Goal: Navigation & Orientation: Find specific page/section

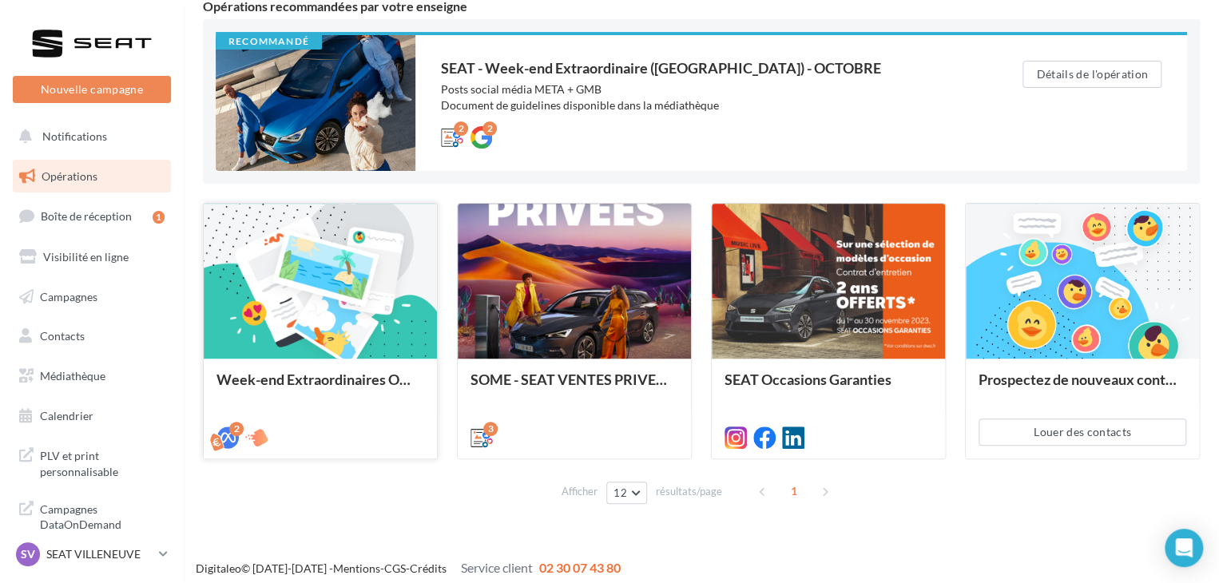
scroll to position [161, 0]
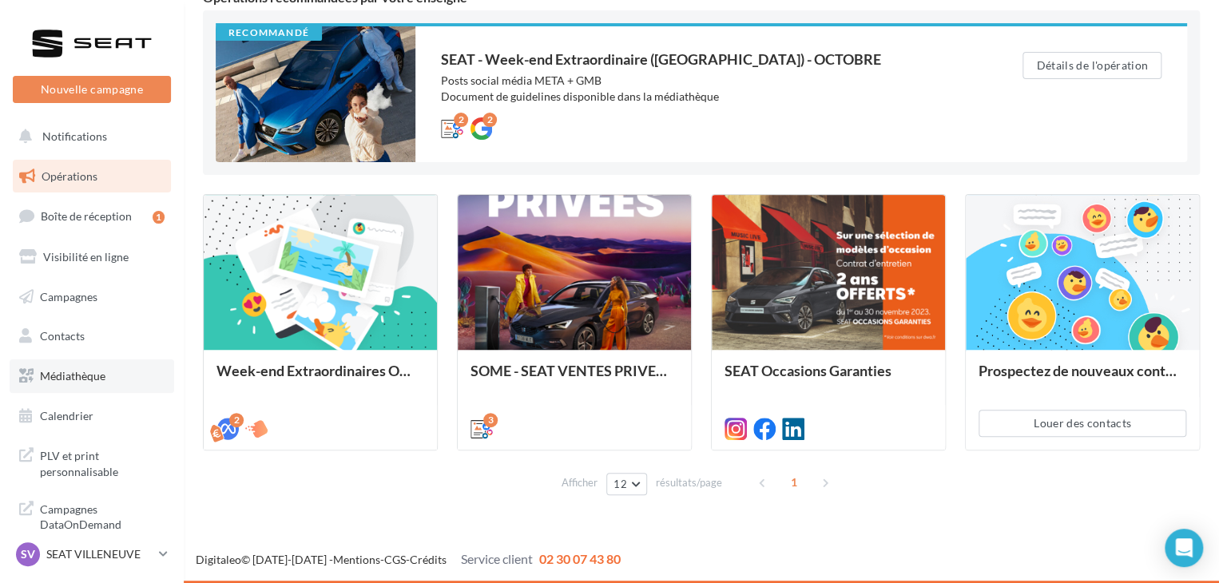
click at [77, 387] on link "Médiathèque" at bounding box center [92, 377] width 165 height 34
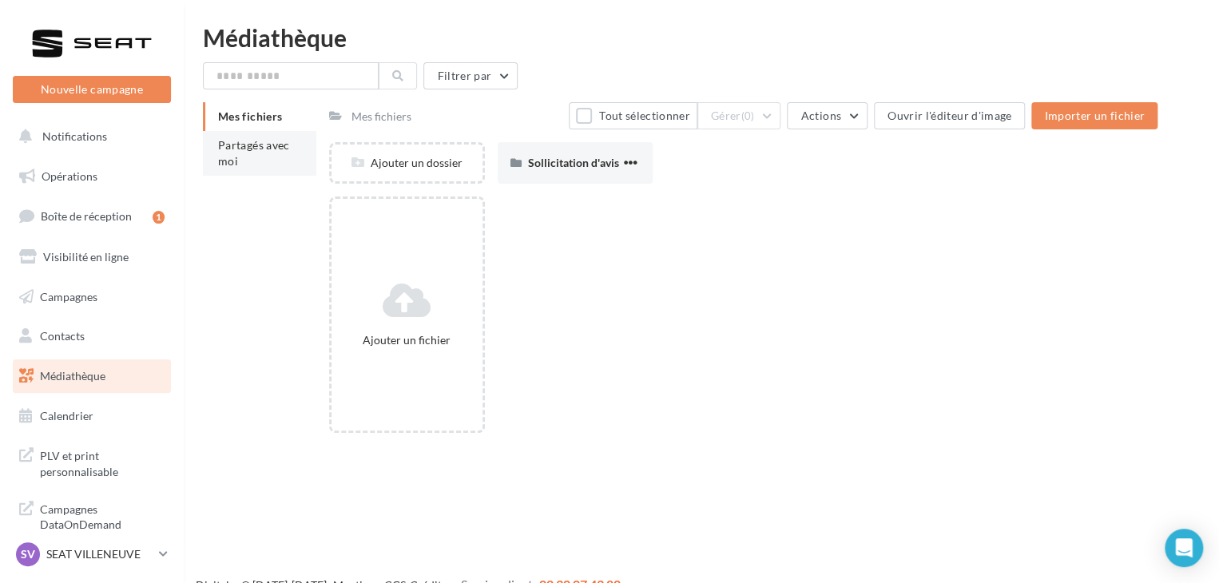
click at [265, 142] on span "Partagés avec moi" at bounding box center [254, 153] width 72 height 30
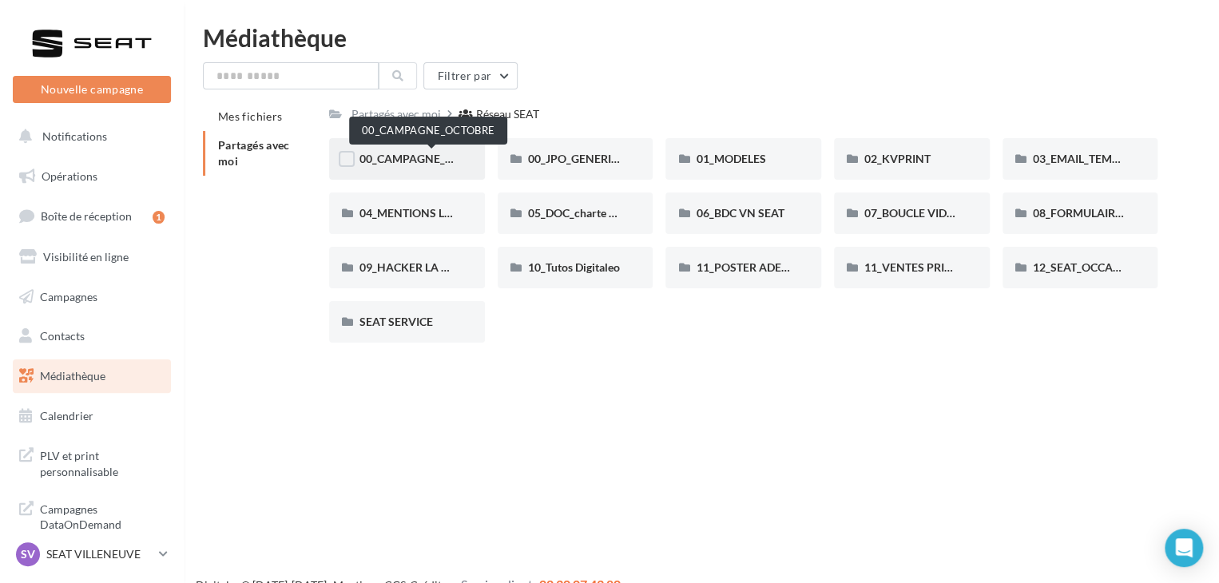
click at [409, 161] on span "00_CAMPAGNE_OCTOBRE" at bounding box center [428, 159] width 137 height 14
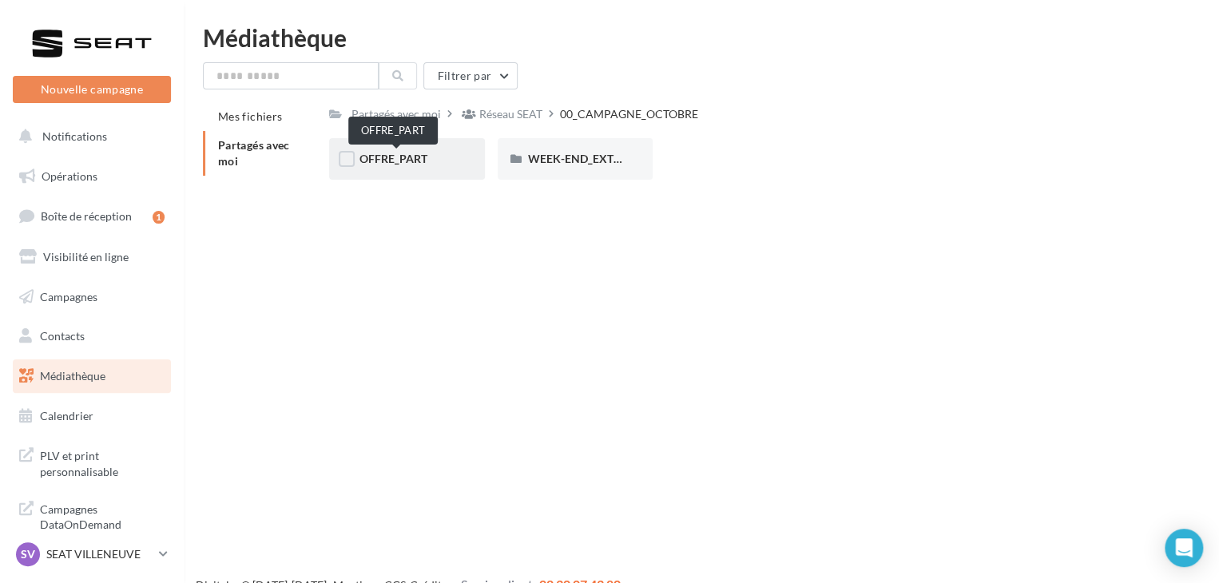
click at [406, 154] on span "OFFRE_PART" at bounding box center [394, 159] width 68 height 14
click at [324, 74] on input "text" at bounding box center [291, 75] width 176 height 27
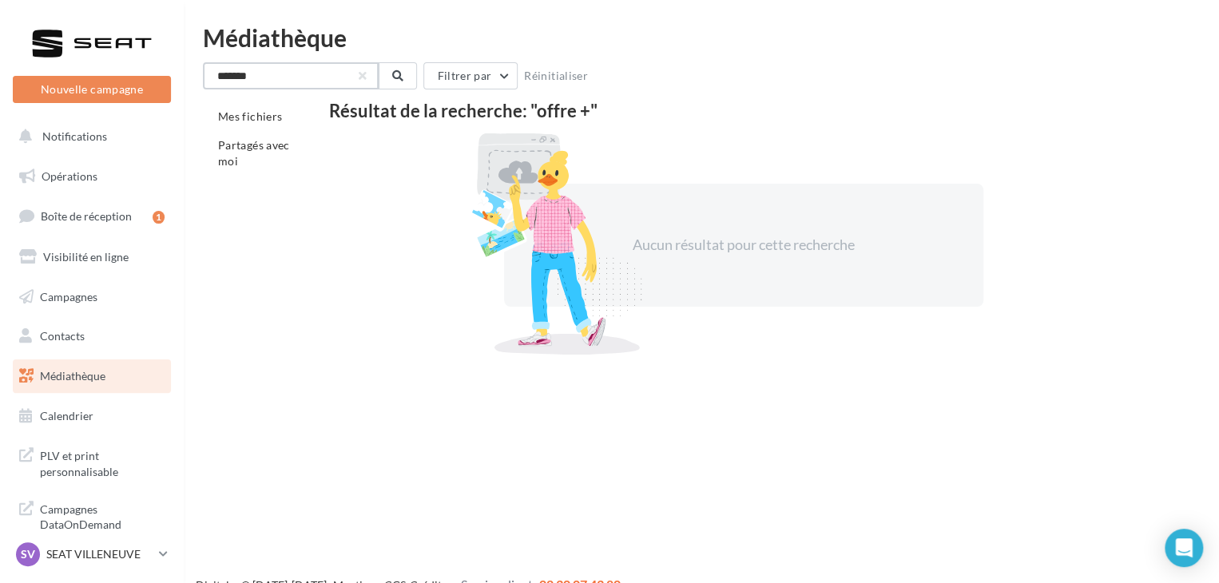
click at [332, 77] on input "*******" at bounding box center [291, 75] width 176 height 27
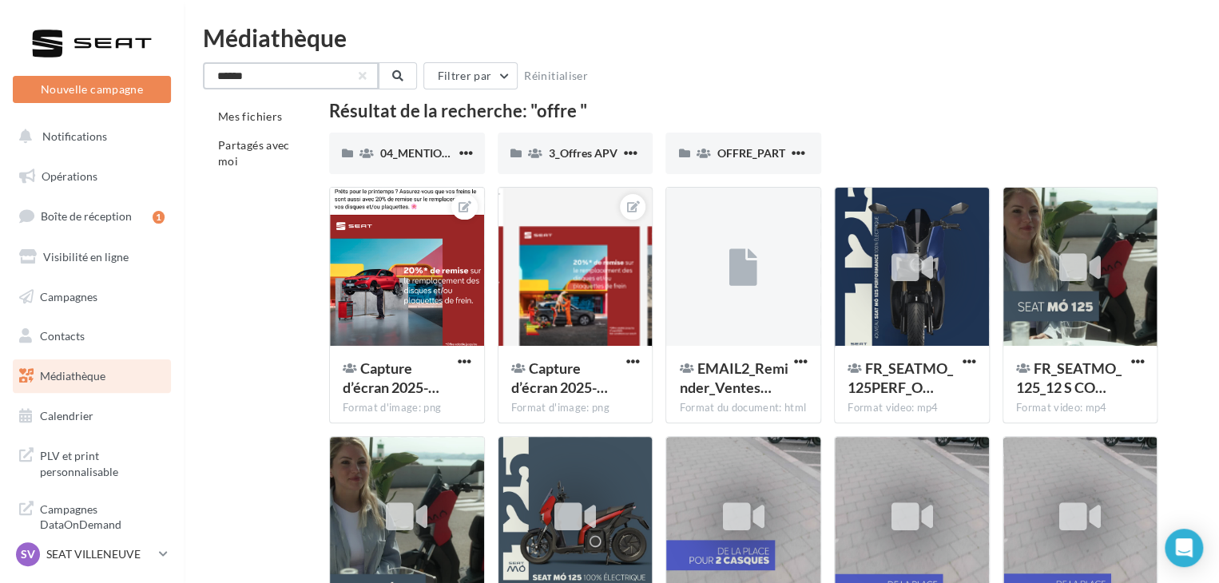
drag, startPoint x: 296, startPoint y: 78, endPoint x: 194, endPoint y: 94, distance: 102.7
type input "*****"
click at [298, 148] on li "Partagés avec moi" at bounding box center [259, 153] width 113 height 45
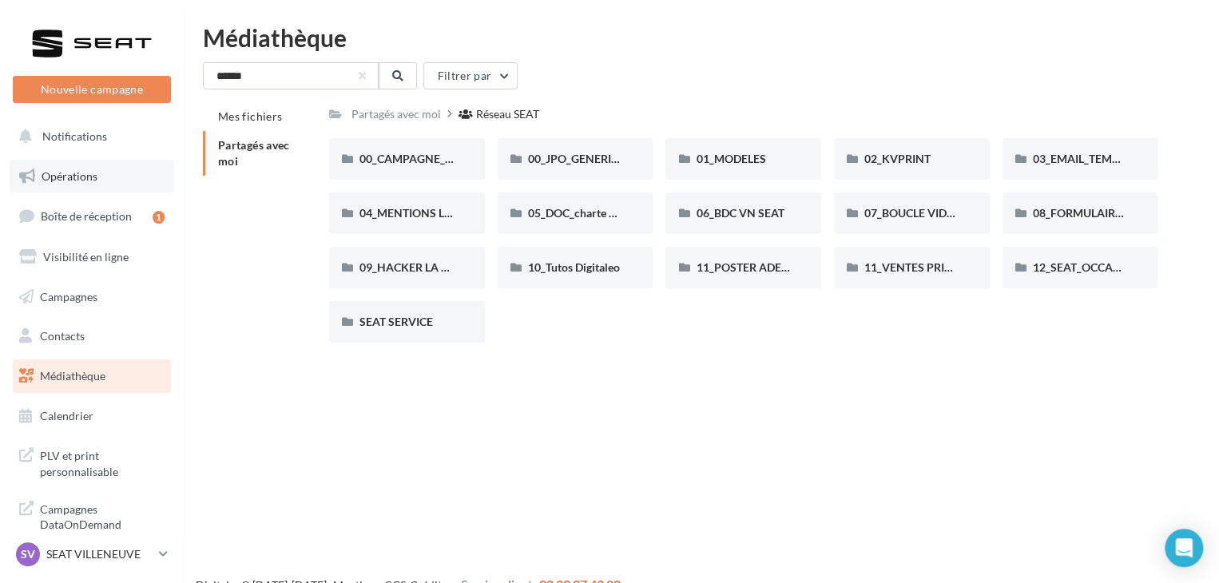
click at [97, 171] on link "Opérations" at bounding box center [92, 177] width 165 height 34
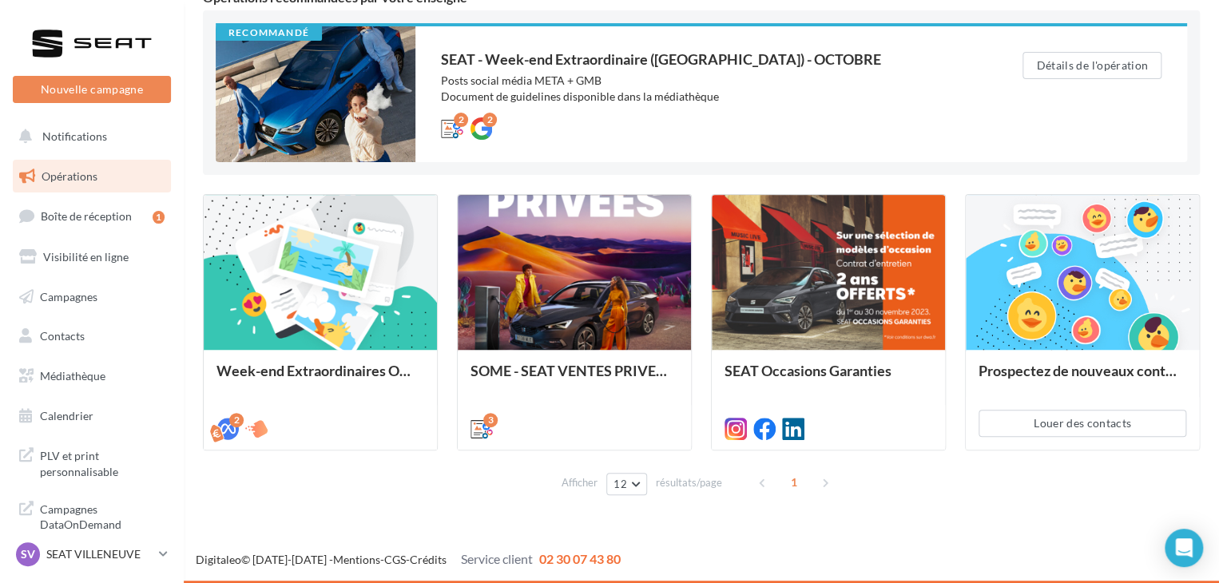
scroll to position [160, 0]
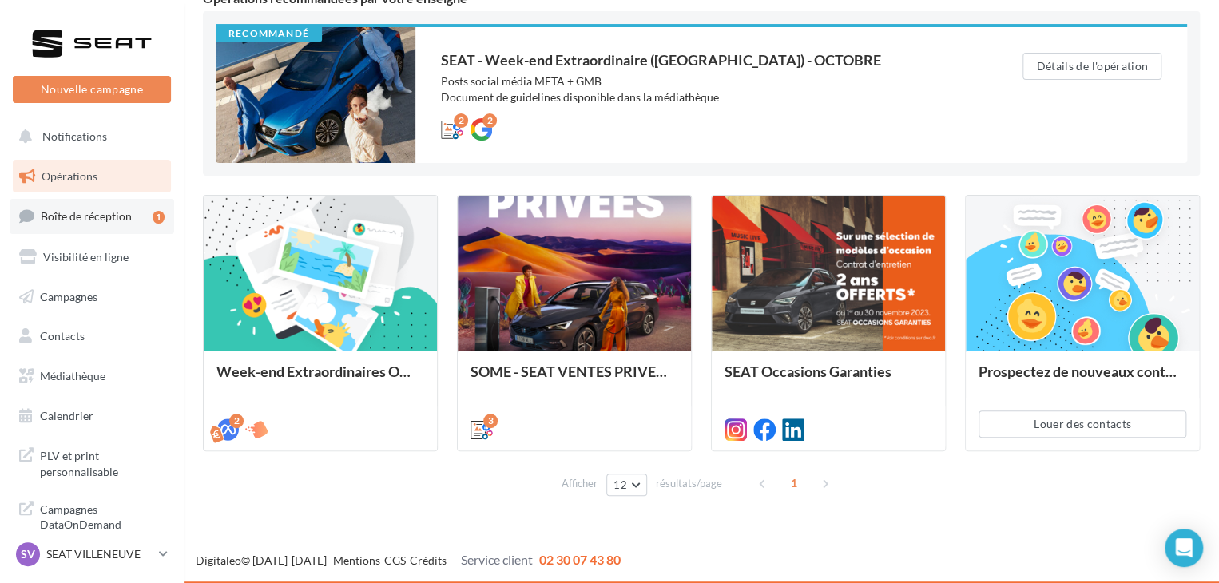
click at [128, 214] on span "Boîte de réception" at bounding box center [86, 216] width 91 height 14
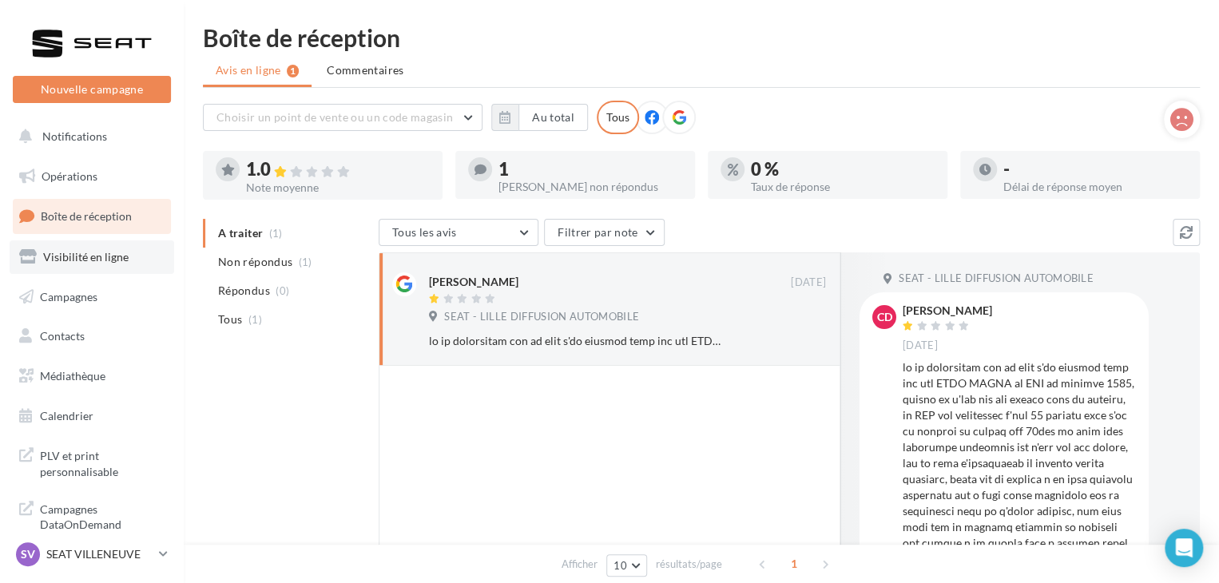
click at [117, 264] on link "Visibilité en ligne" at bounding box center [92, 257] width 165 height 34
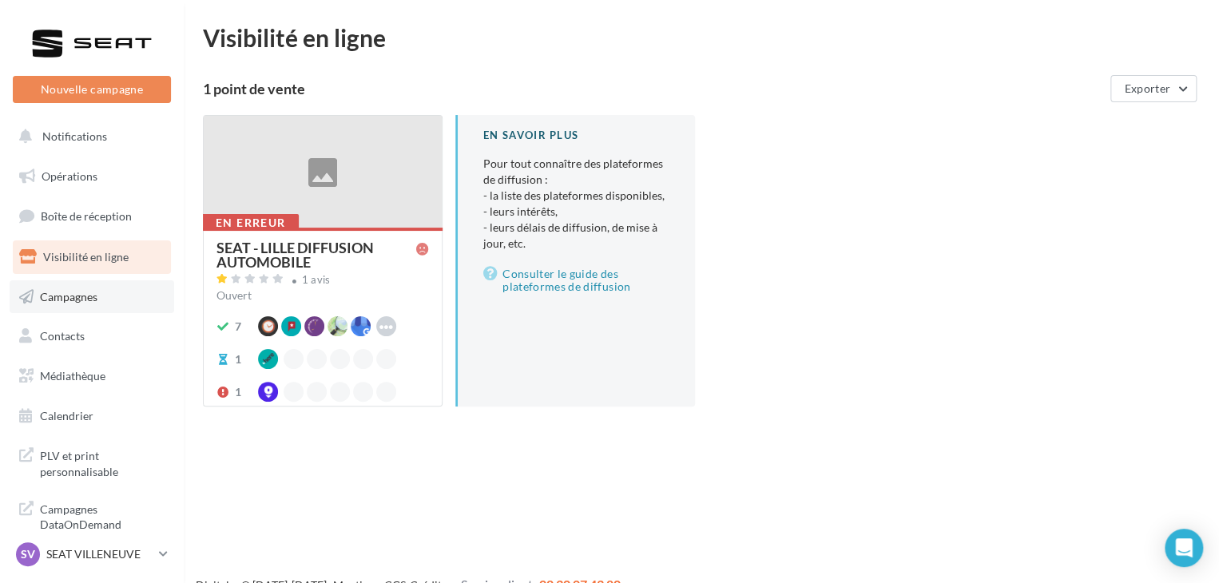
click at [112, 296] on link "Campagnes" at bounding box center [92, 297] width 165 height 34
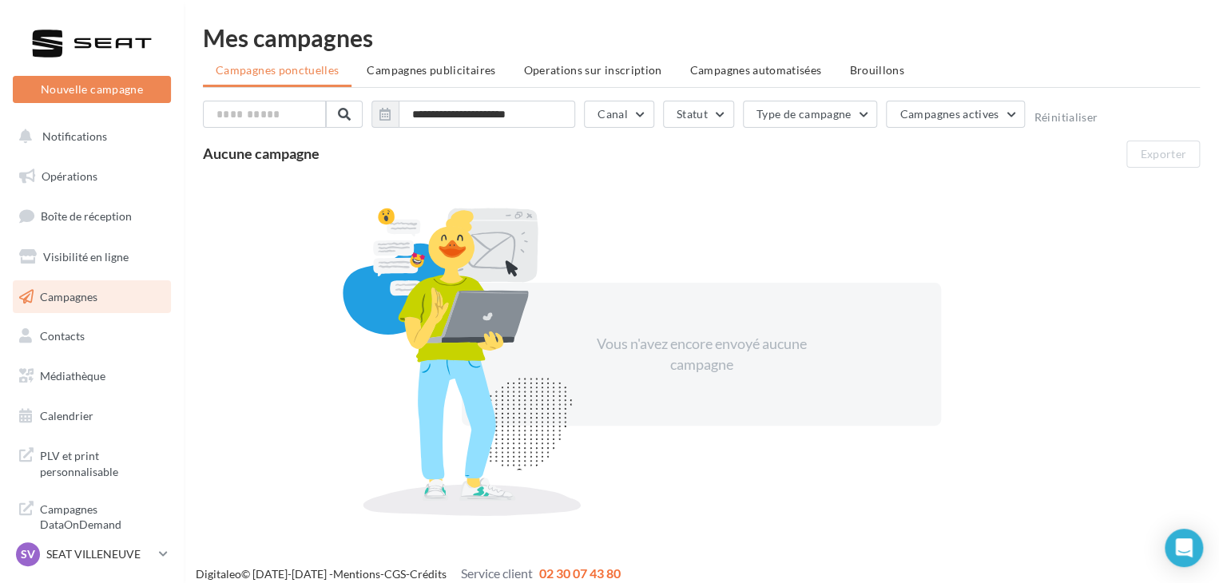
click at [109, 342] on link "Contacts" at bounding box center [92, 337] width 165 height 34
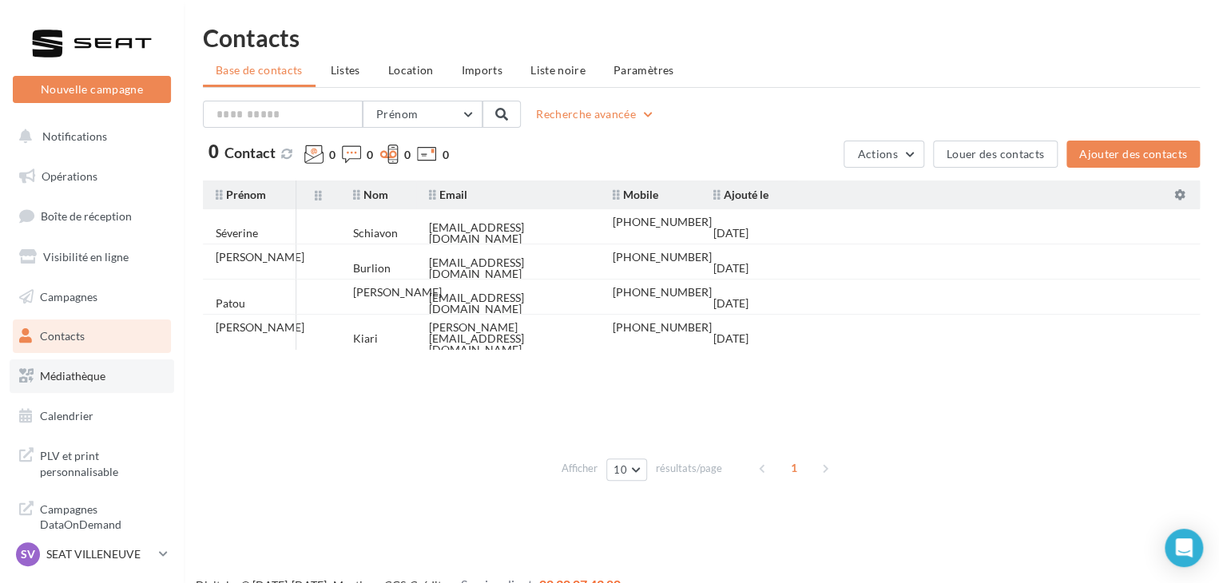
click at [110, 385] on link "Médiathèque" at bounding box center [92, 377] width 165 height 34
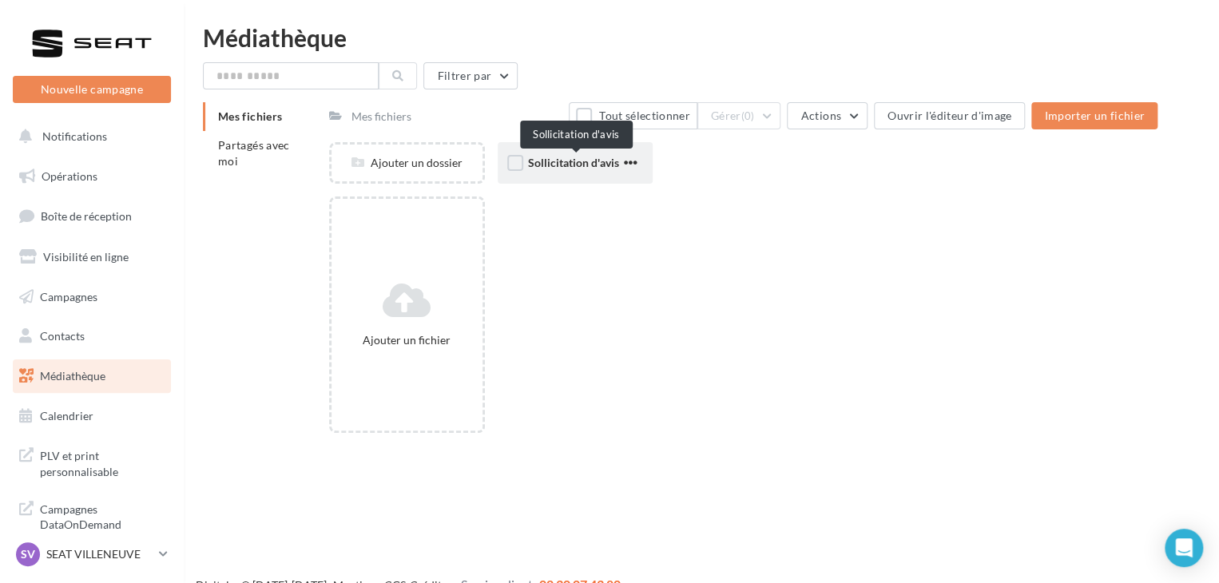
click at [554, 167] on span "Sollicitation d'avis" at bounding box center [573, 163] width 91 height 14
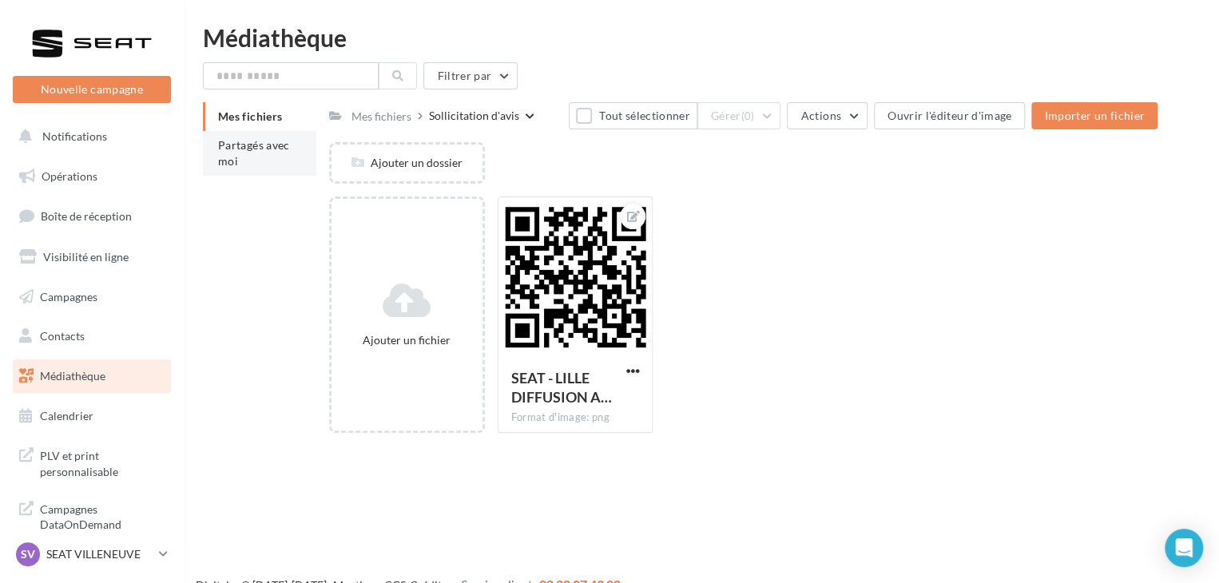
click at [271, 148] on span "Partagés avec moi" at bounding box center [254, 153] width 72 height 30
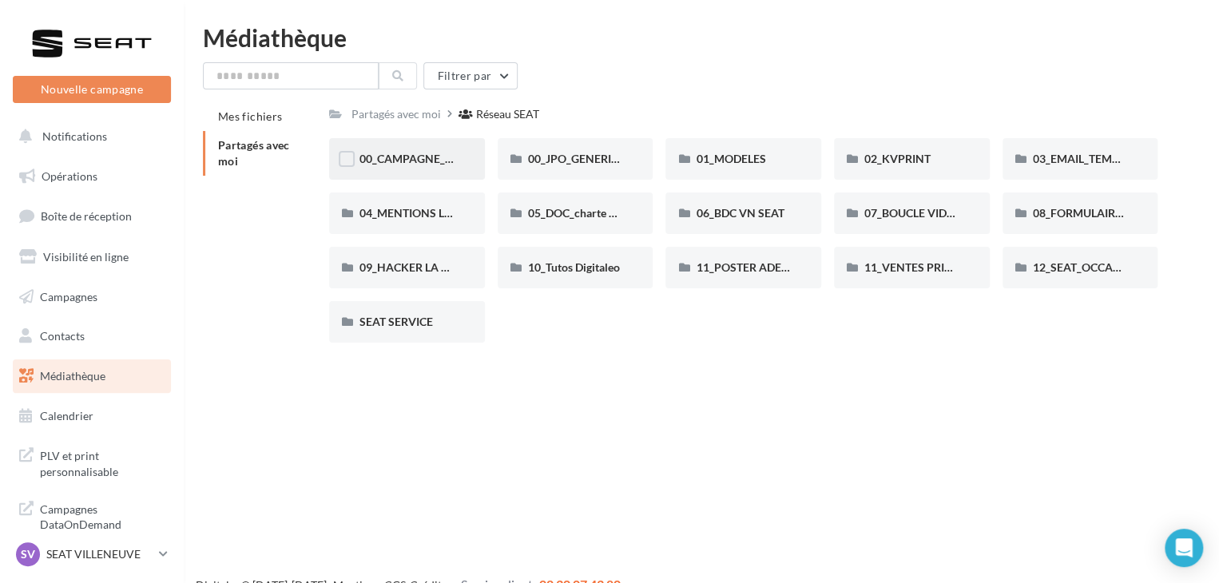
click at [440, 170] on div "00_CAMPAGNE_OCTOBRE" at bounding box center [407, 159] width 156 height 42
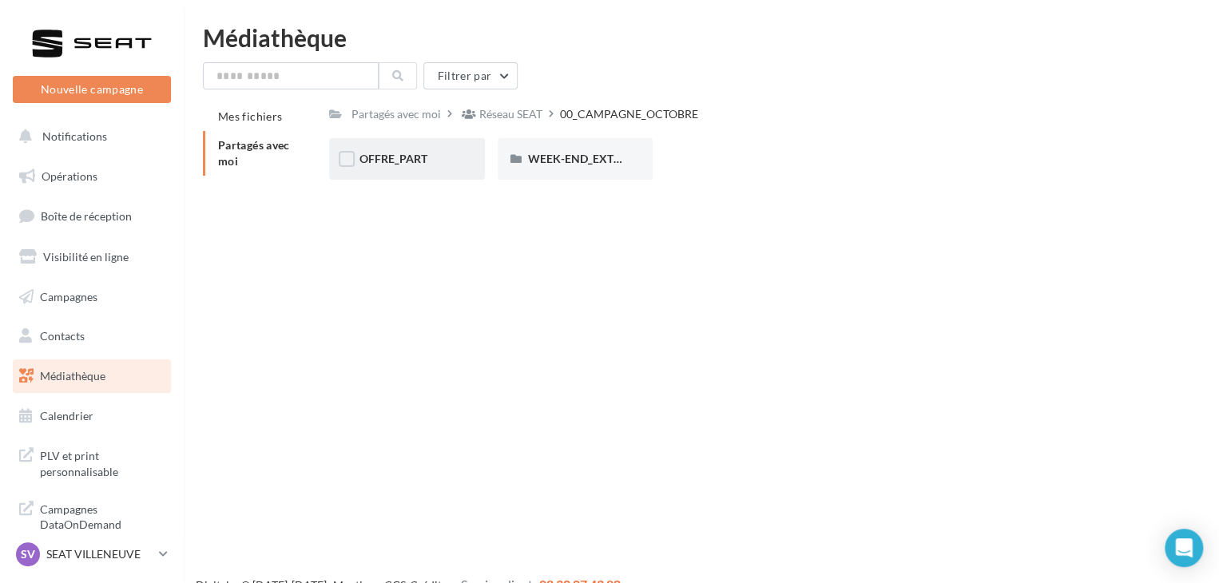
click at [438, 157] on div "OFFRE_PART" at bounding box center [407, 159] width 95 height 16
click at [548, 155] on span "IBIZA" at bounding box center [542, 159] width 29 height 14
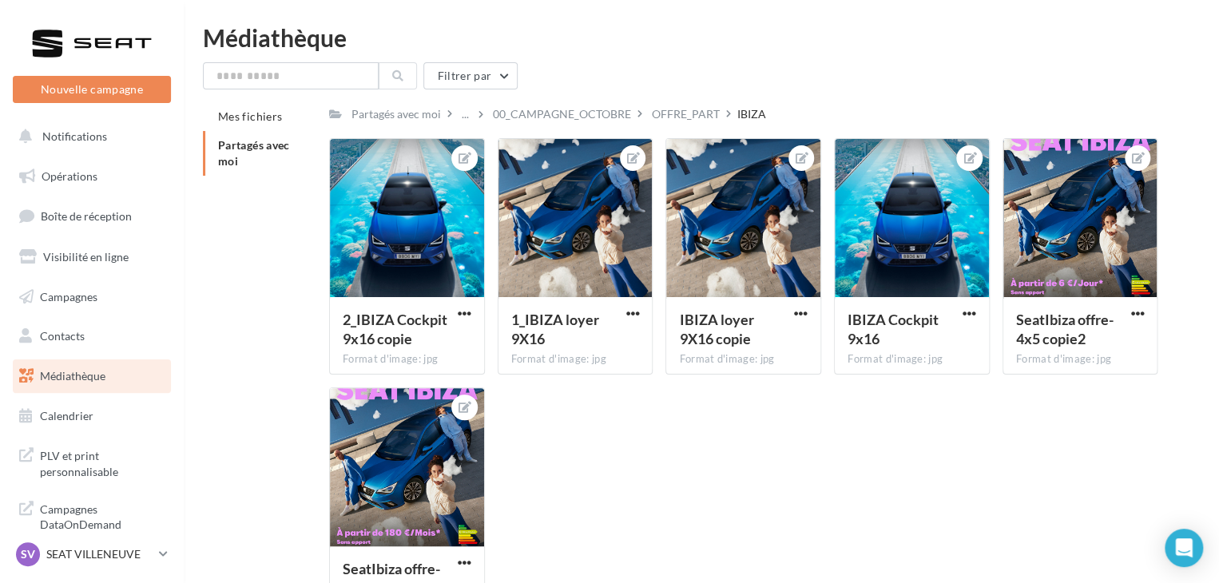
click at [257, 151] on span "Partagés avec moi" at bounding box center [254, 153] width 72 height 30
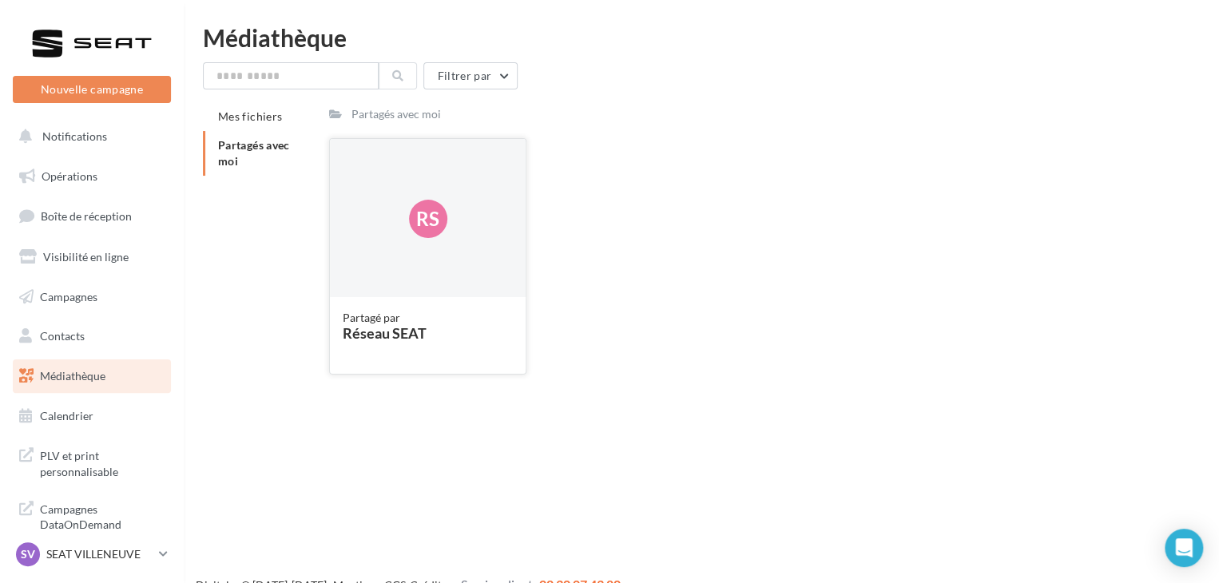
click at [386, 179] on div "Rs" at bounding box center [428, 219] width 196 height 160
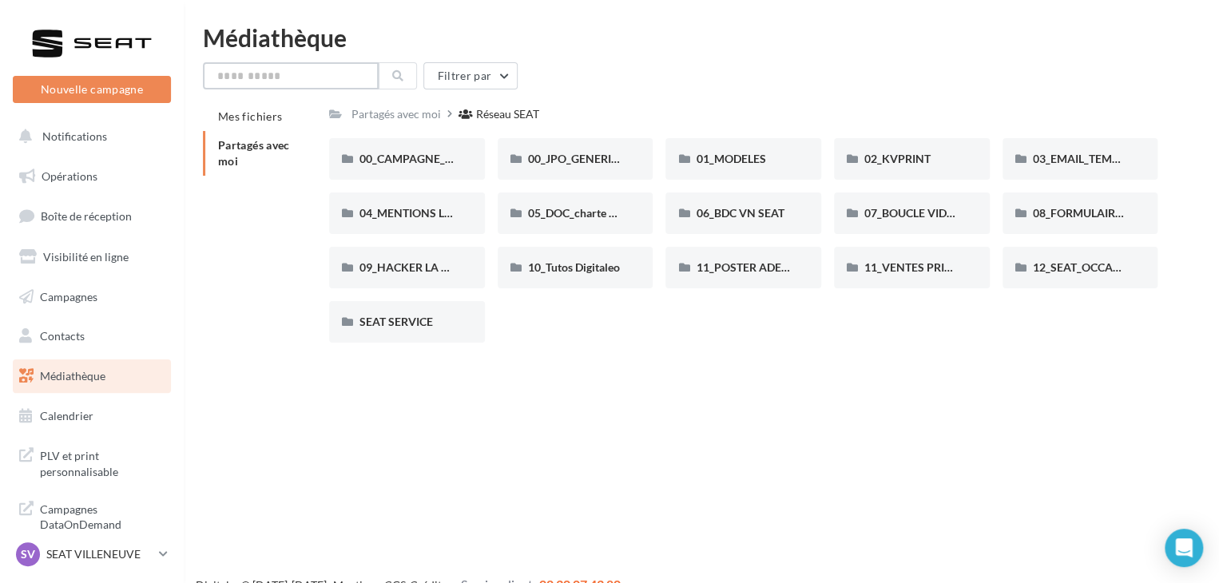
click at [307, 82] on input "text" at bounding box center [291, 75] width 176 height 27
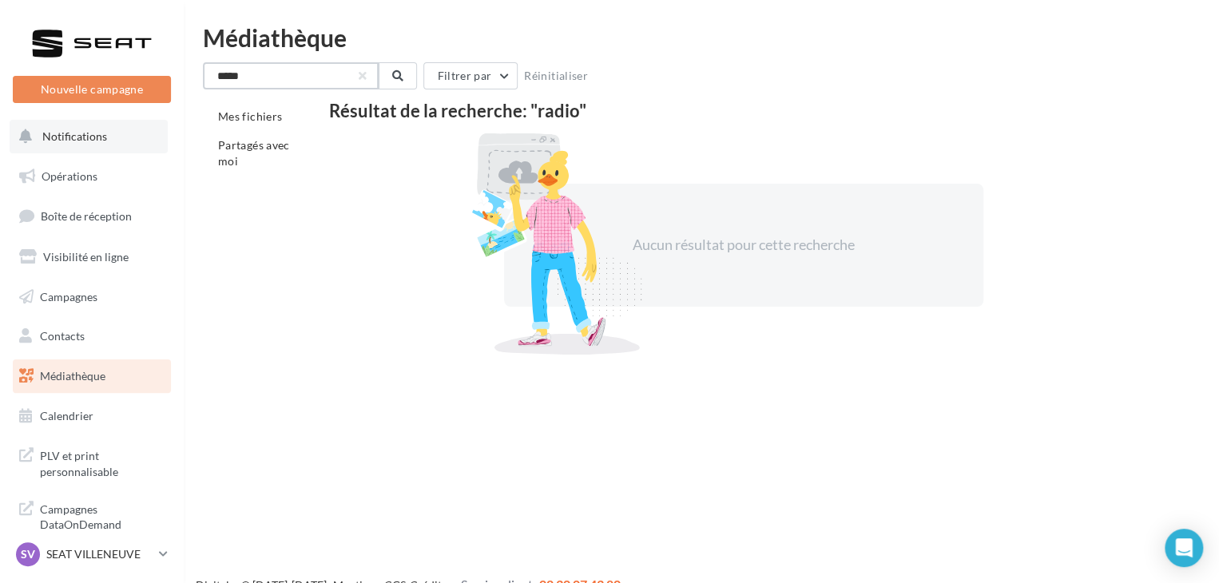
type input "*****"
click at [105, 131] on button "Notifications" at bounding box center [89, 137] width 158 height 34
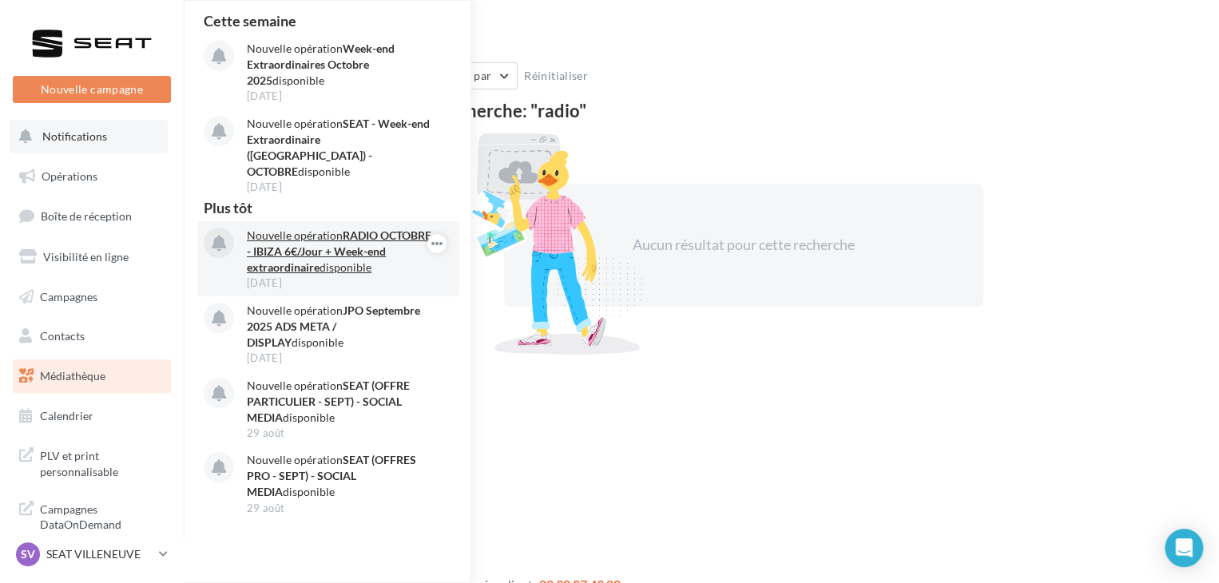
click at [336, 231] on strong "RADIO OCTOBRE - IBIZA 6€/Jour + Week-end extraordinaire" at bounding box center [339, 251] width 185 height 46
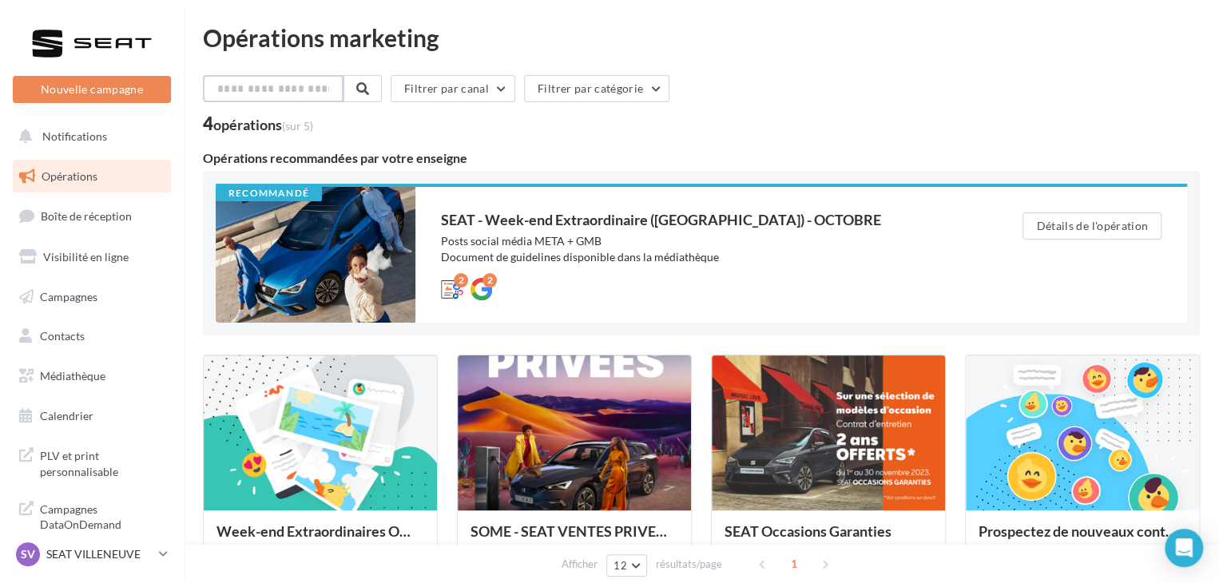
click at [298, 84] on input "text" at bounding box center [273, 88] width 141 height 27
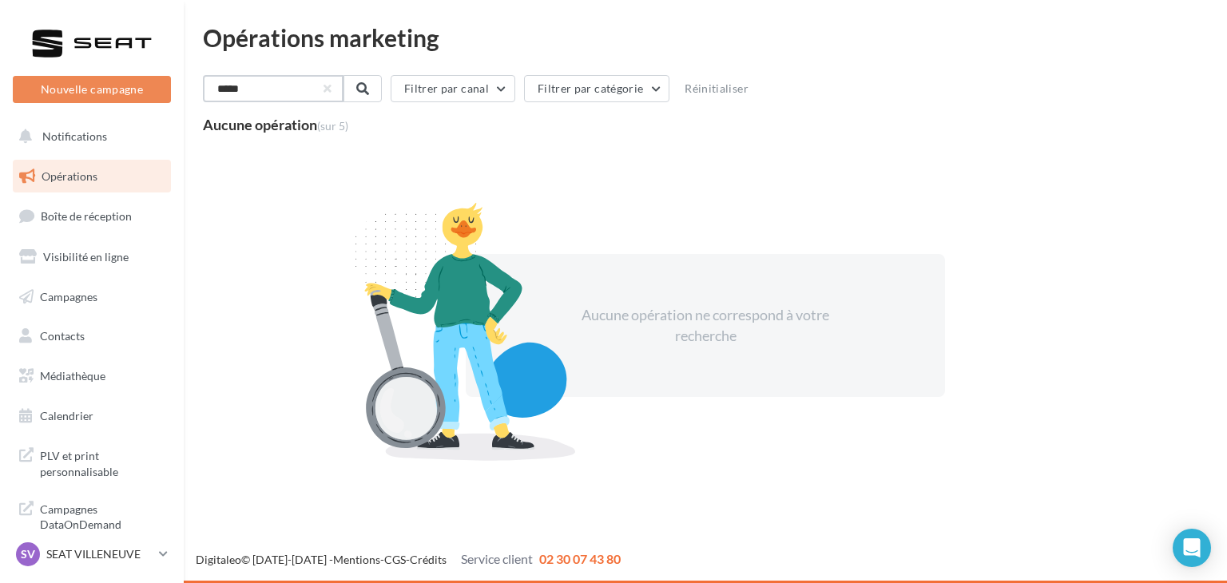
type input "*****"
click at [98, 170] on link "Opérations" at bounding box center [92, 177] width 165 height 34
click at [122, 30] on div at bounding box center [92, 43] width 128 height 40
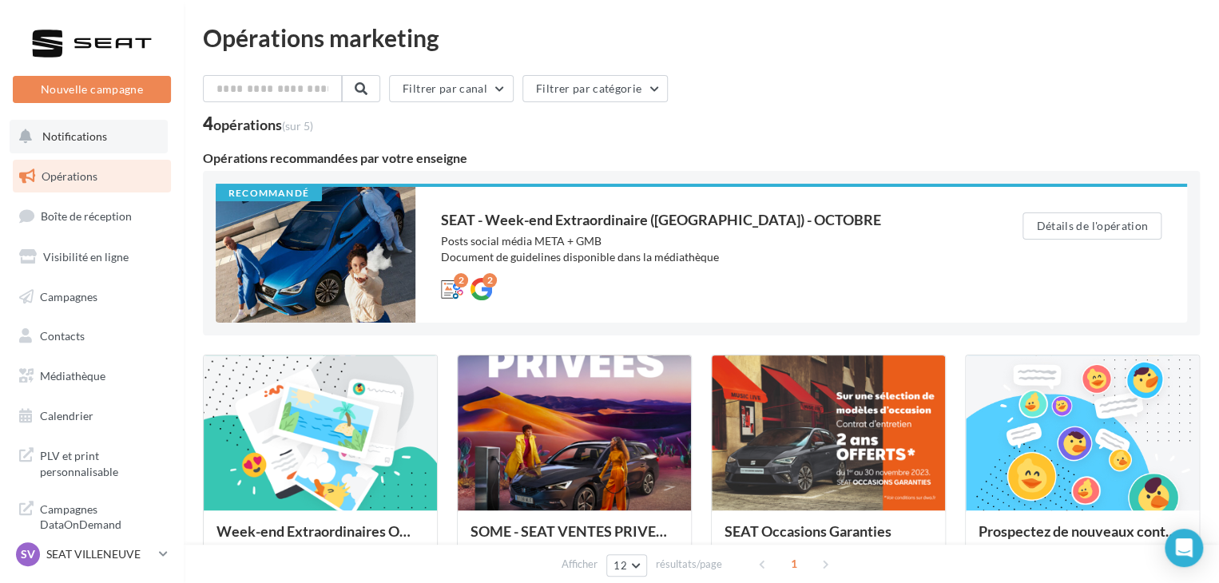
click at [106, 139] on button "Notifications" at bounding box center [89, 137] width 158 height 34
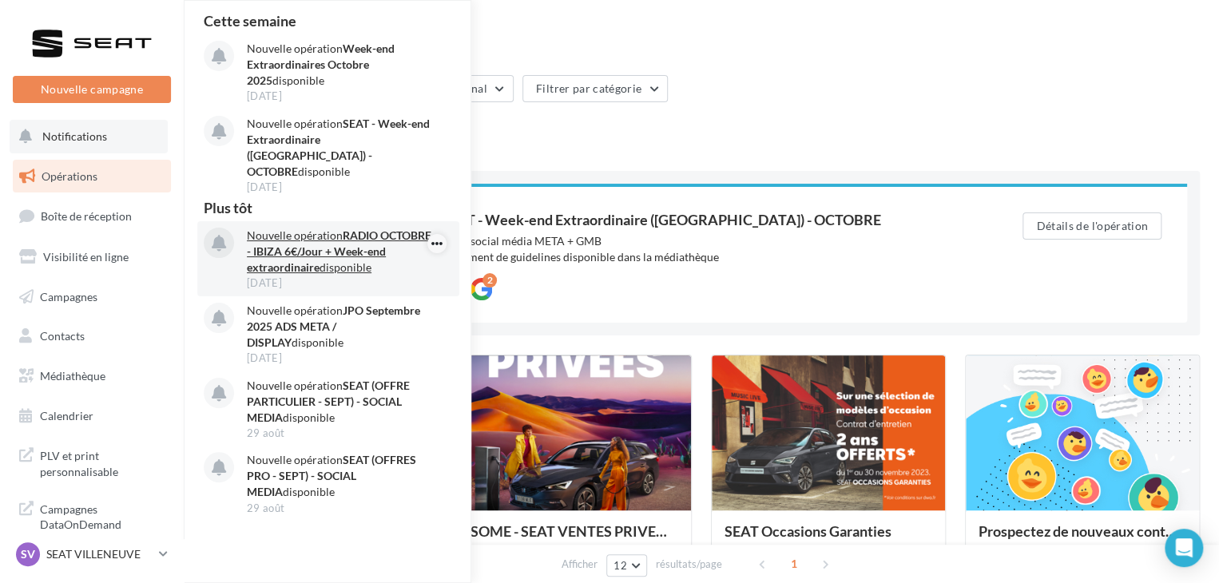
click at [439, 234] on icon "button" at bounding box center [437, 243] width 13 height 19
click at [387, 293] on button "Découvrir cette opération" at bounding box center [356, 311] width 181 height 37
click at [314, 302] on button "Découvrir cette opération" at bounding box center [356, 311] width 181 height 37
click at [361, 293] on button "Découvrir cette opération" at bounding box center [356, 311] width 181 height 37
click at [297, 228] on p "Nouvelle opération RADIO OCTOBRE - IBIZA 6€/Jour + Week-end extraordinaire disp…" at bounding box center [339, 252] width 185 height 48
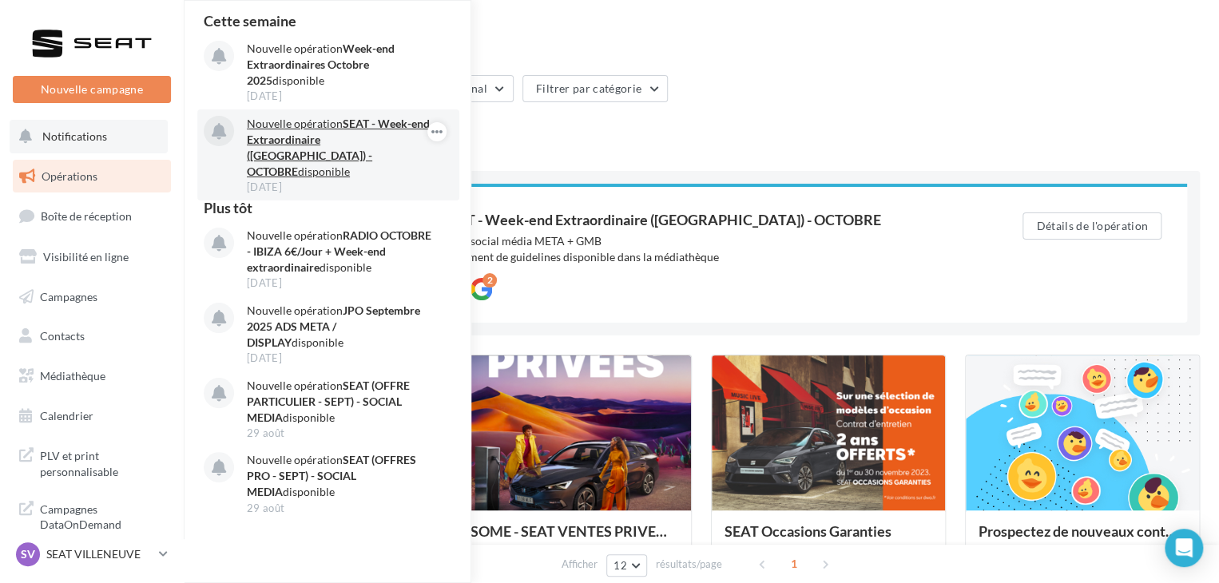
click at [358, 149] on p "Nouvelle opération SEAT - Week-end Extraordinaire (JPO) - OCTOBRE disponible" at bounding box center [339, 148] width 185 height 64
click at [377, 128] on strong "SEAT - Week-end Extraordinaire ([GEOGRAPHIC_DATA]) - OCTOBRE" at bounding box center [338, 148] width 183 height 62
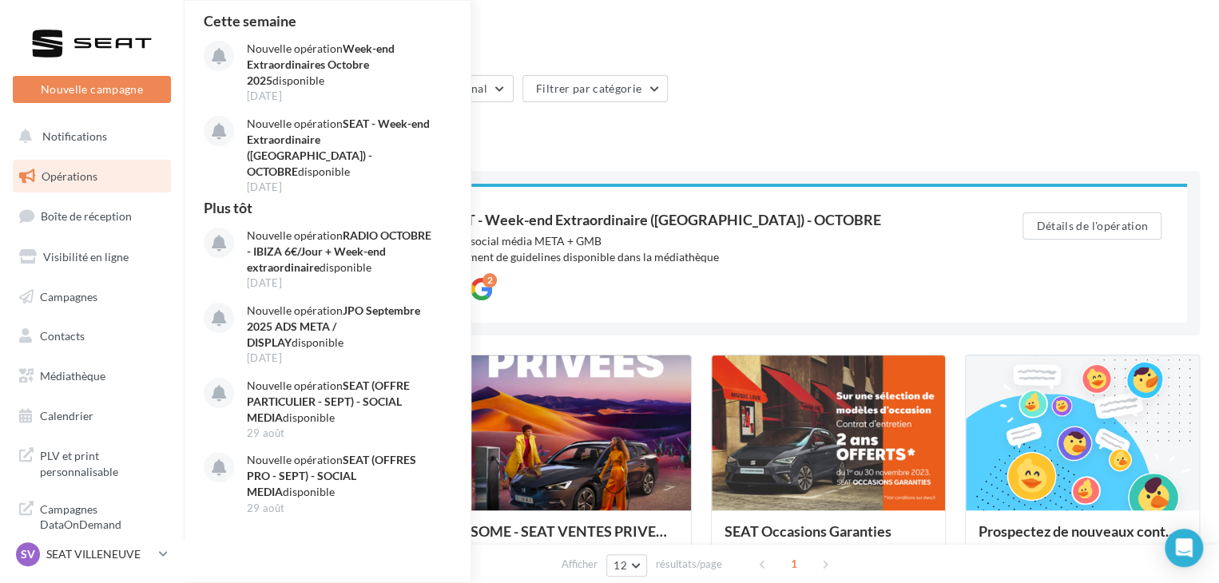
click at [677, 120] on div "4 opérations (sur 5)" at bounding box center [701, 125] width 997 height 21
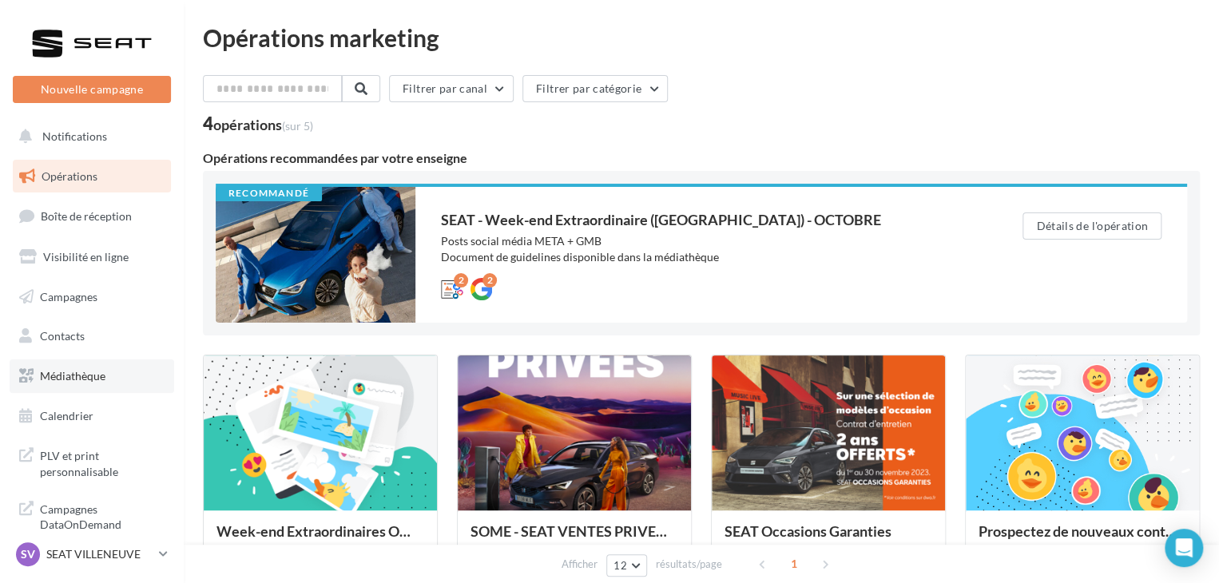
click at [123, 383] on link "Médiathèque" at bounding box center [92, 377] width 165 height 34
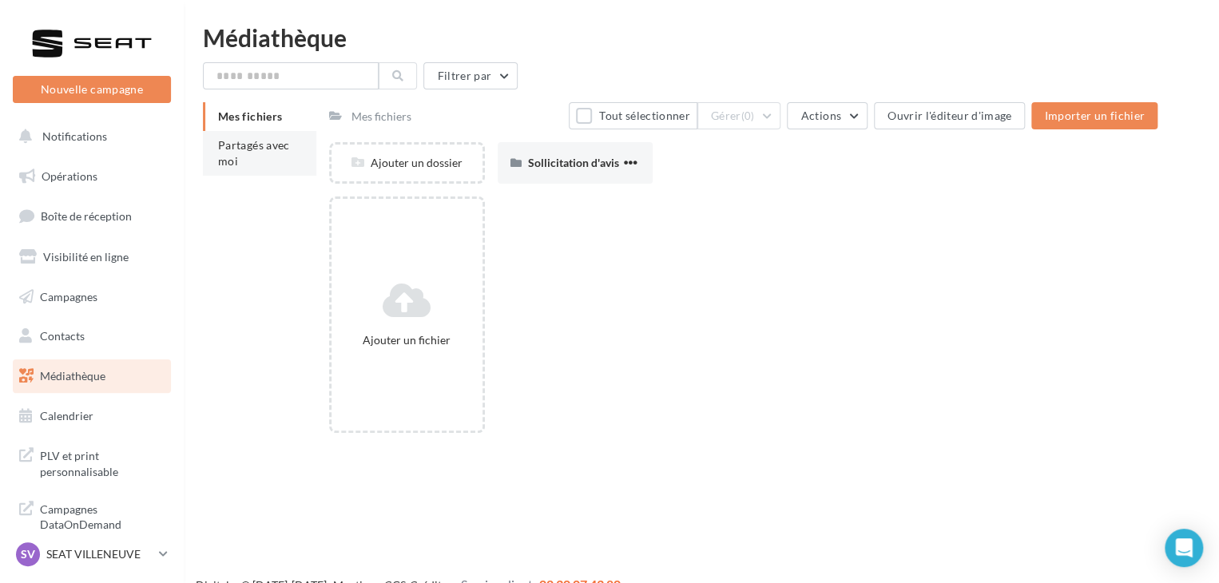
click at [276, 162] on li "Partagés avec moi" at bounding box center [259, 153] width 113 height 45
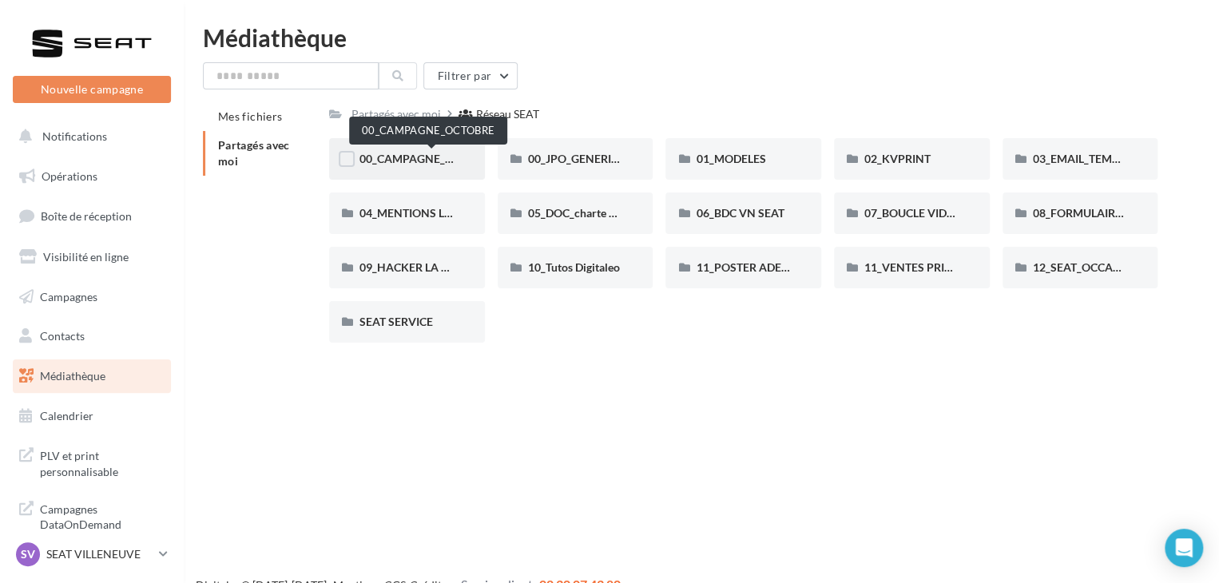
click at [411, 153] on span "00_CAMPAGNE_OCTOBRE" at bounding box center [428, 159] width 137 height 14
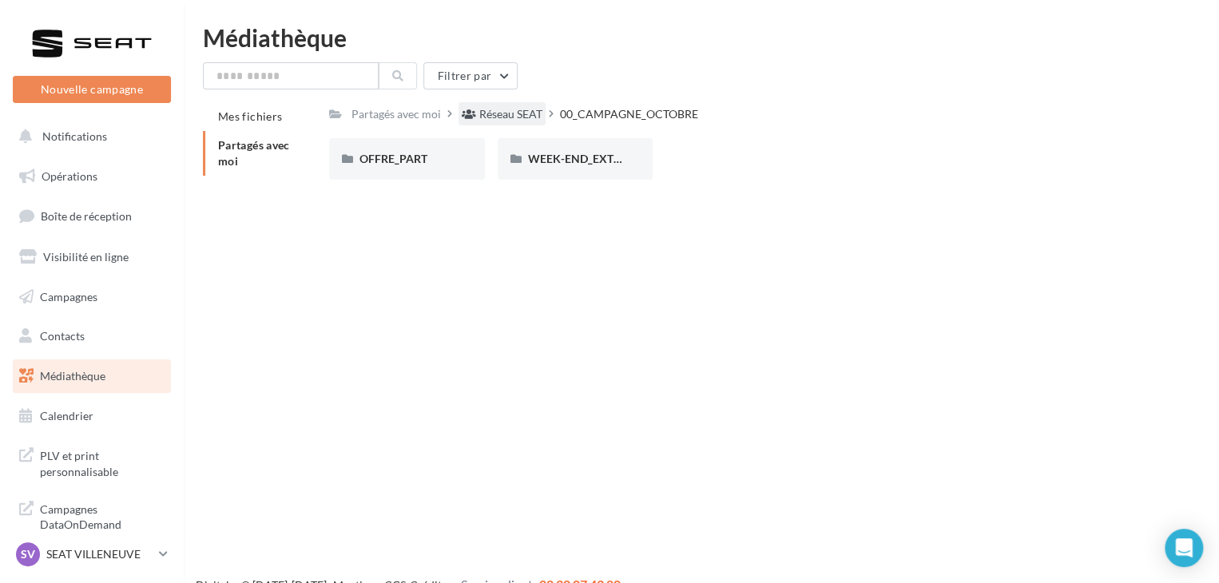
click at [489, 119] on div "Réseau SEAT" at bounding box center [510, 114] width 63 height 16
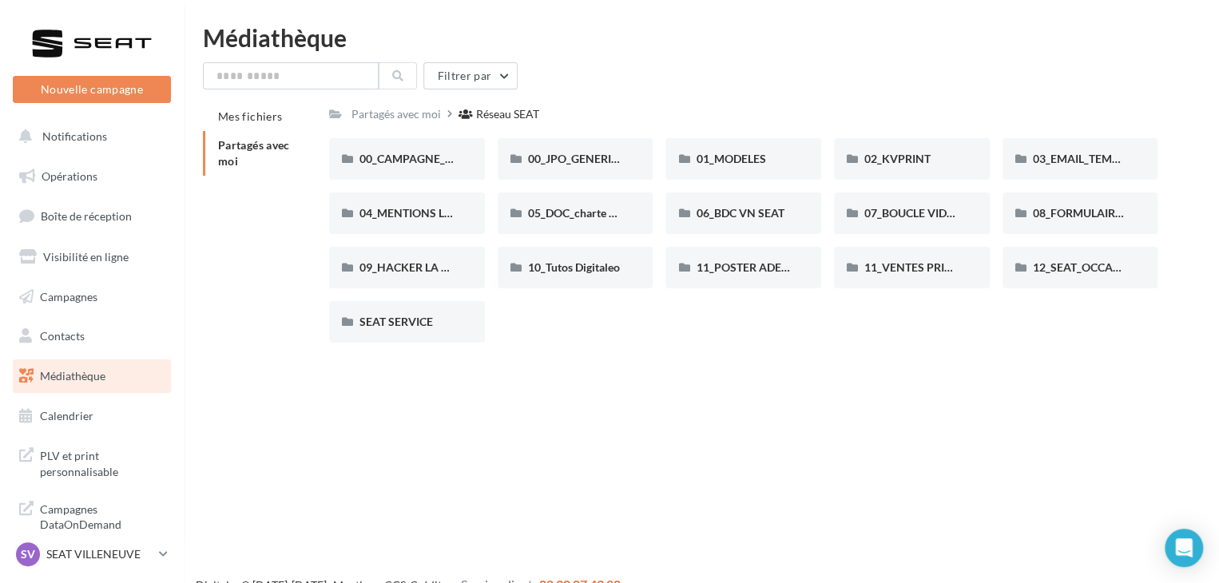
click at [309, 58] on div "Médiathèque Filtrer par Mes fichiers Partagés avec moi Partagés avec moi Réseau…" at bounding box center [701, 191] width 1035 height 330
click at [308, 71] on input "text" at bounding box center [291, 75] width 176 height 27
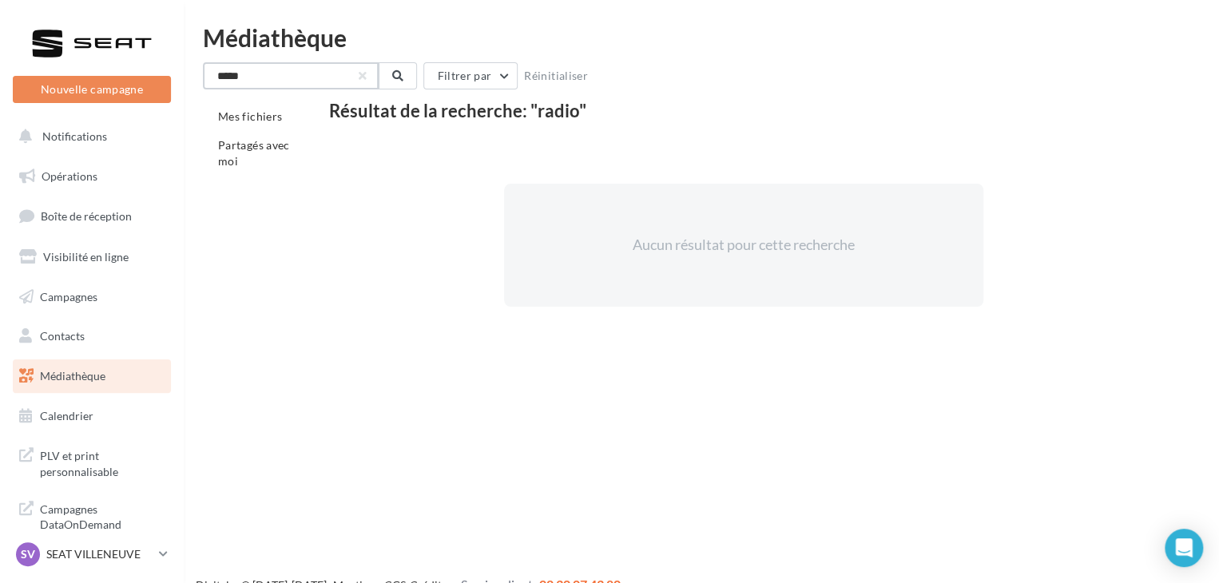
type input "*****"
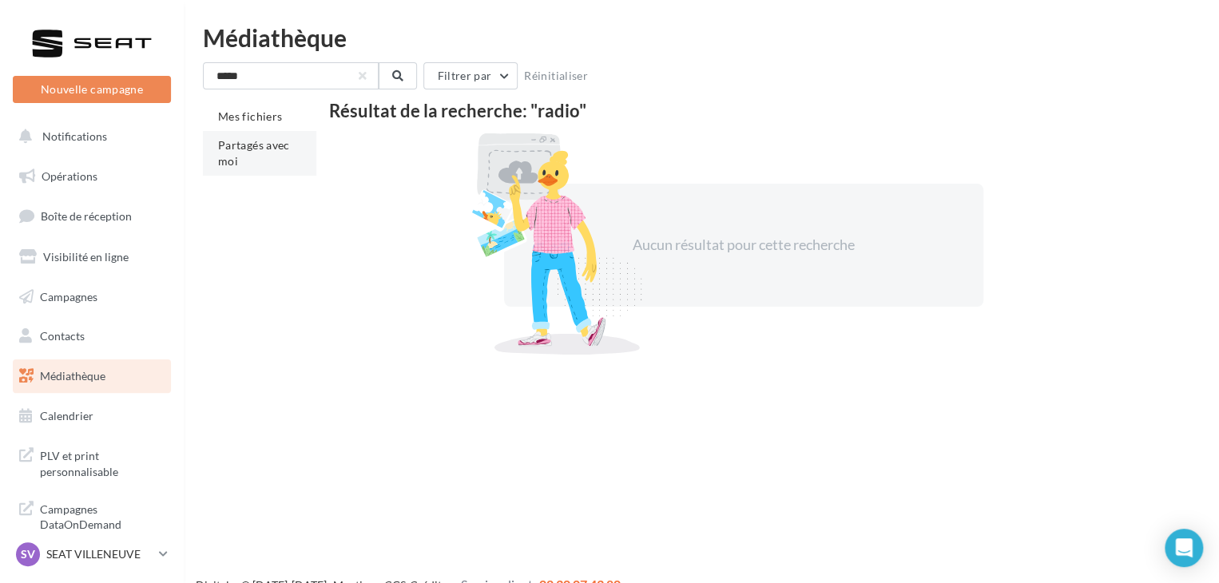
click at [255, 154] on li "Partagés avec moi" at bounding box center [259, 153] width 113 height 45
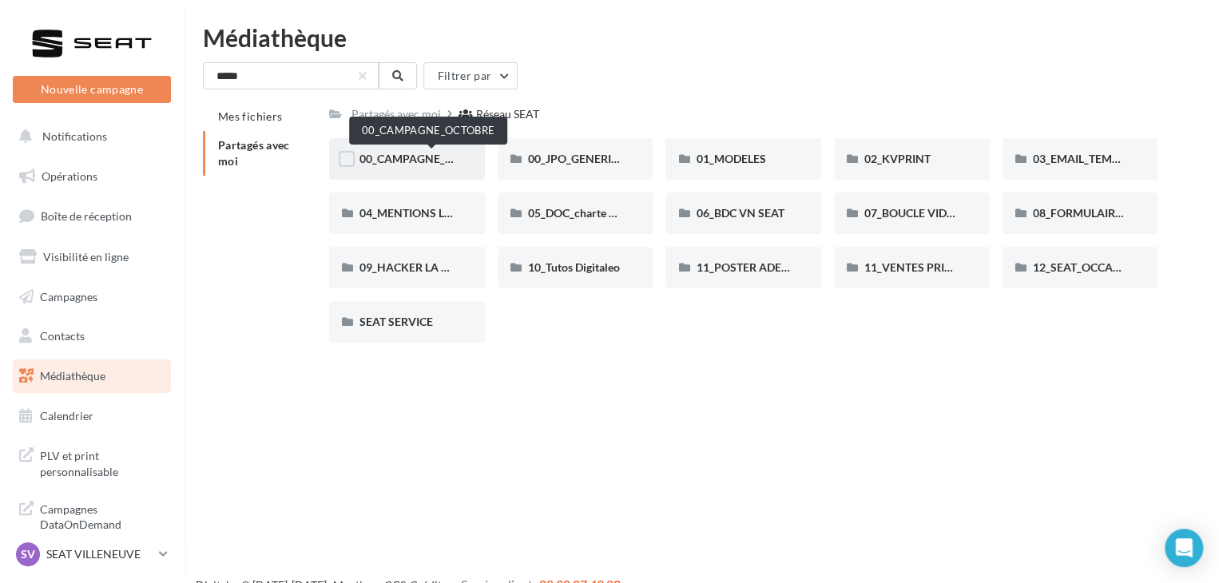
click at [437, 154] on span "00_CAMPAGNE_OCTOBRE" at bounding box center [428, 159] width 137 height 14
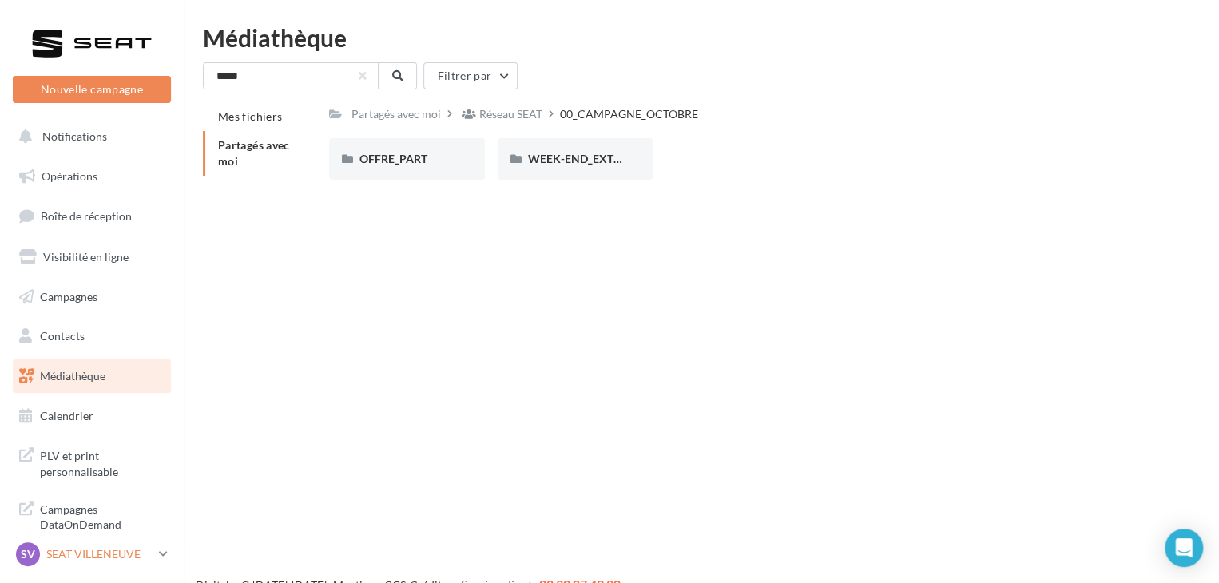
click at [121, 547] on p "SEAT VILLENEUVE" at bounding box center [99, 554] width 106 height 16
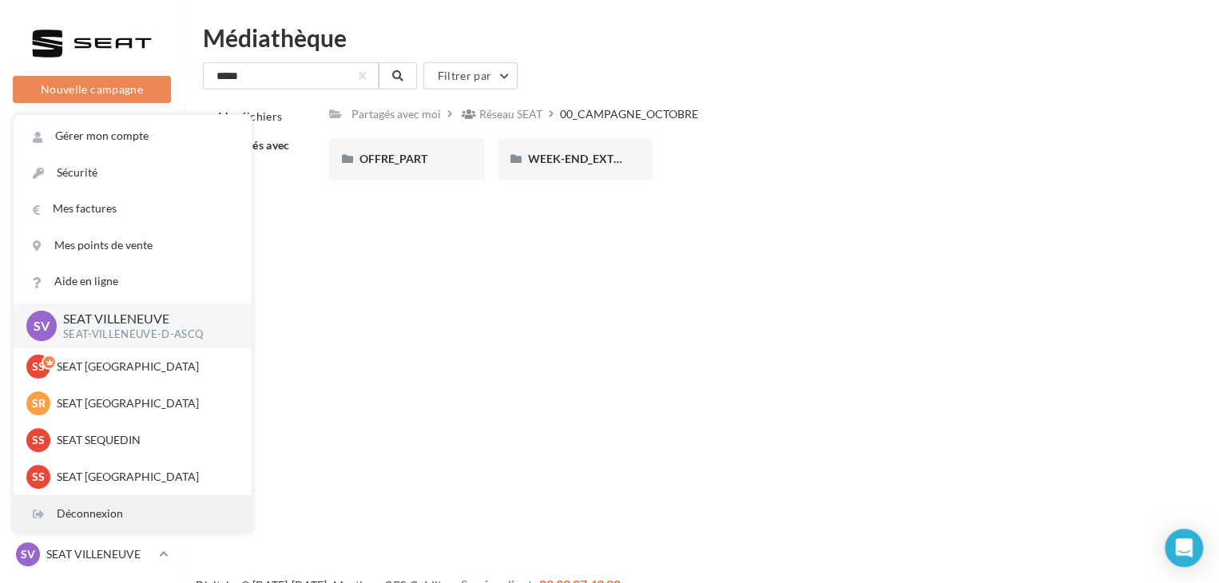
click at [107, 518] on div "Déconnexion" at bounding box center [133, 514] width 238 height 36
